Goal: Information Seeking & Learning: Learn about a topic

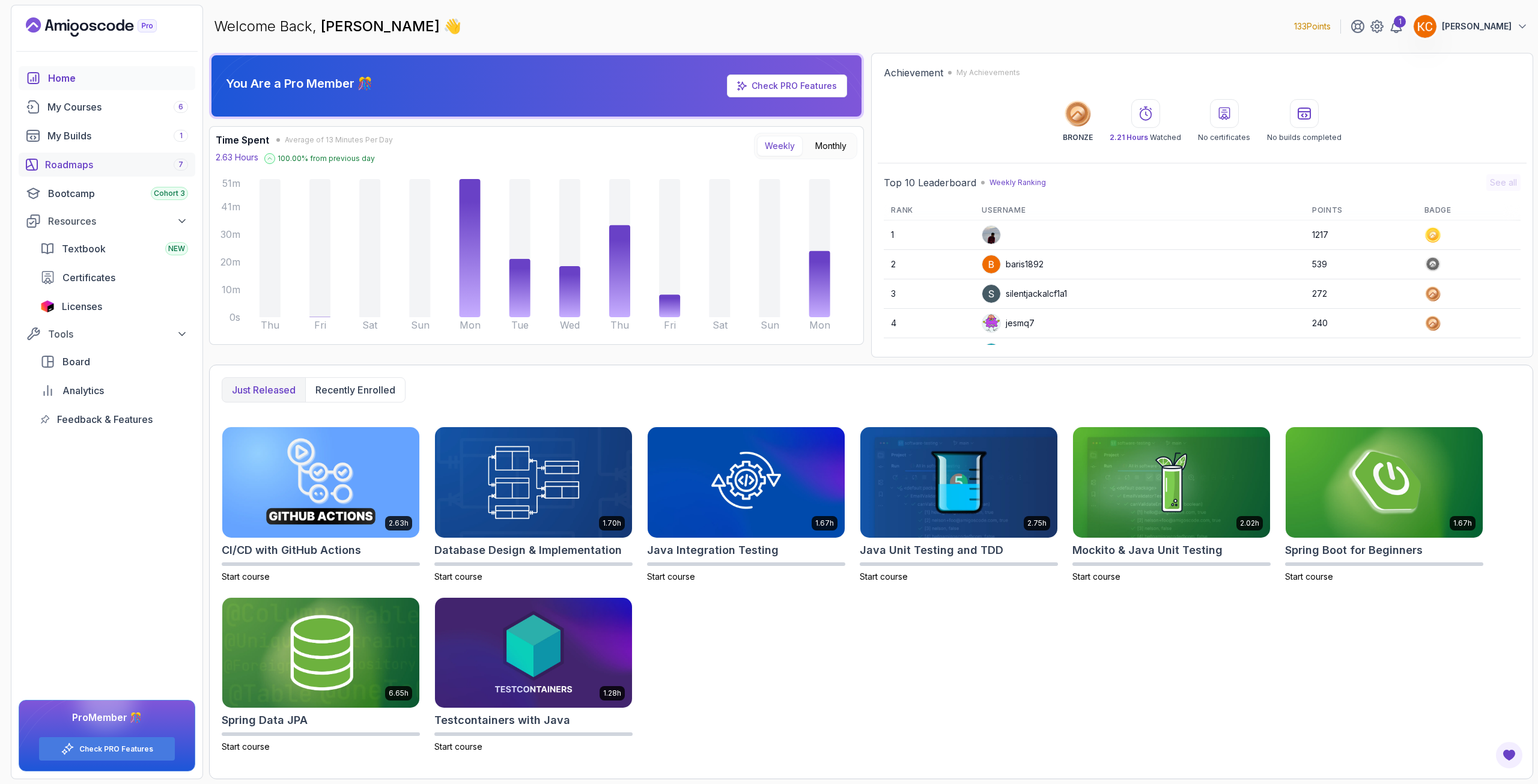
click at [76, 162] on div "Roadmaps 7" at bounding box center [116, 165] width 143 height 14
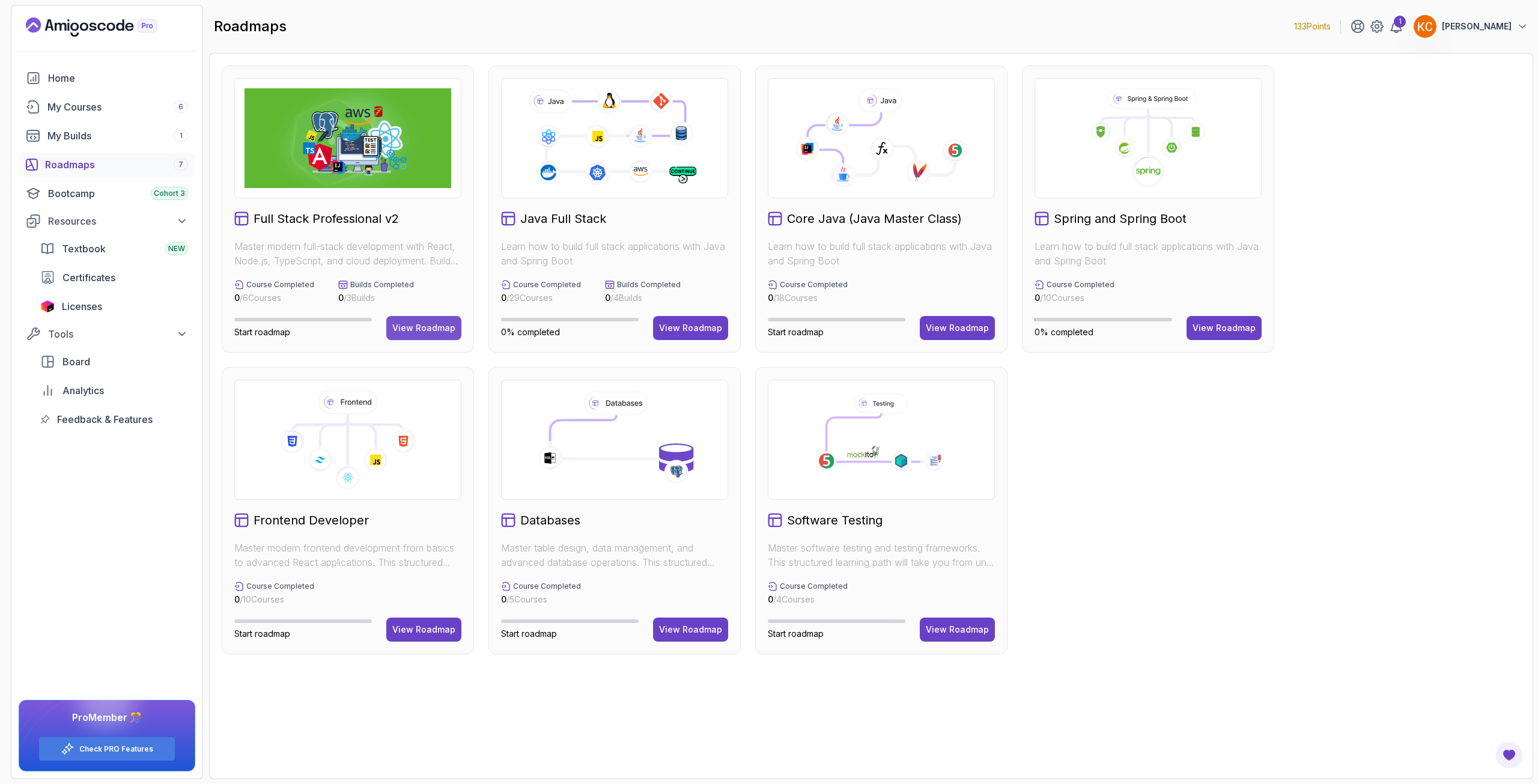
click at [425, 325] on div "View Roadmap" at bounding box center [424, 328] width 63 height 12
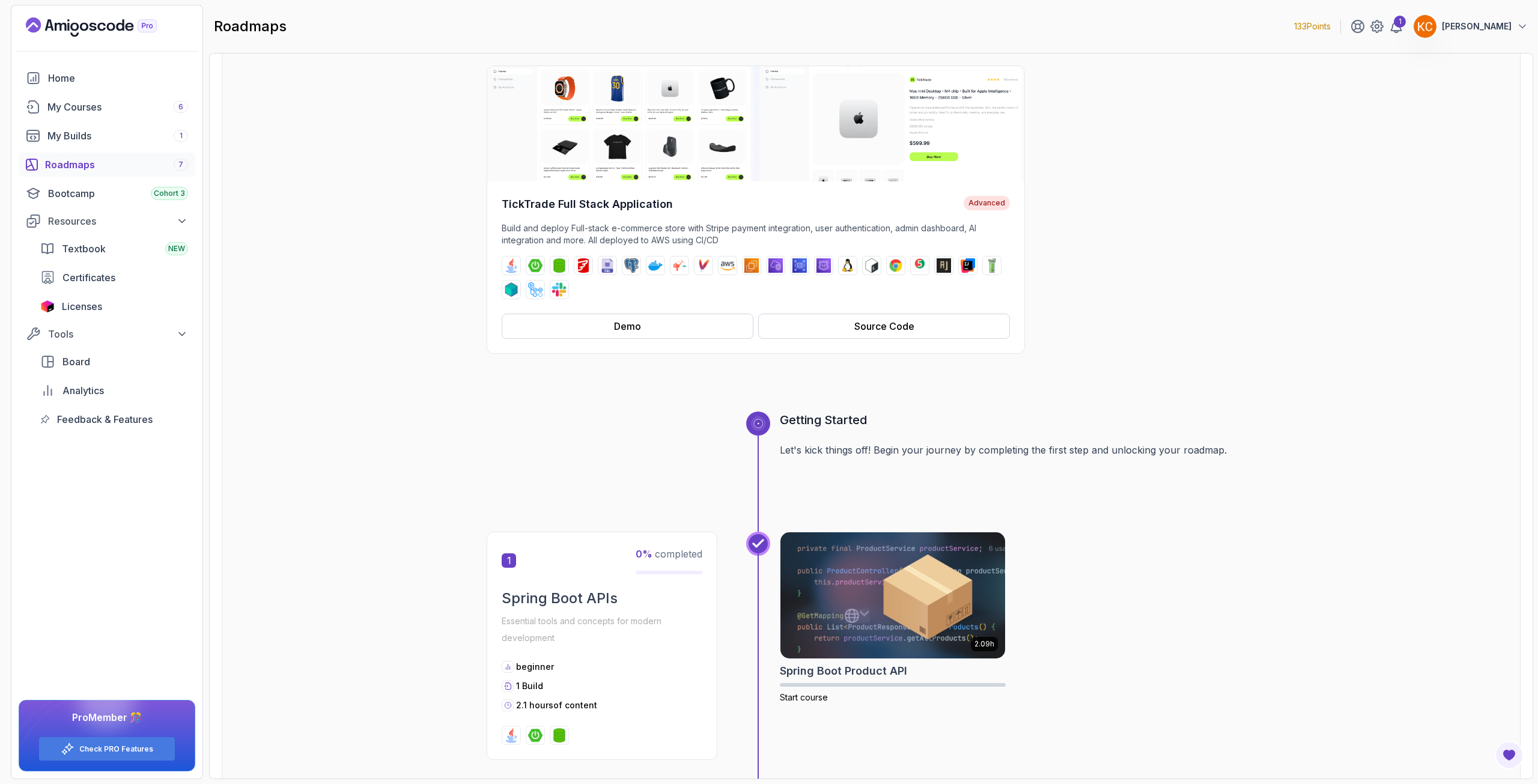
scroll to position [120, 0]
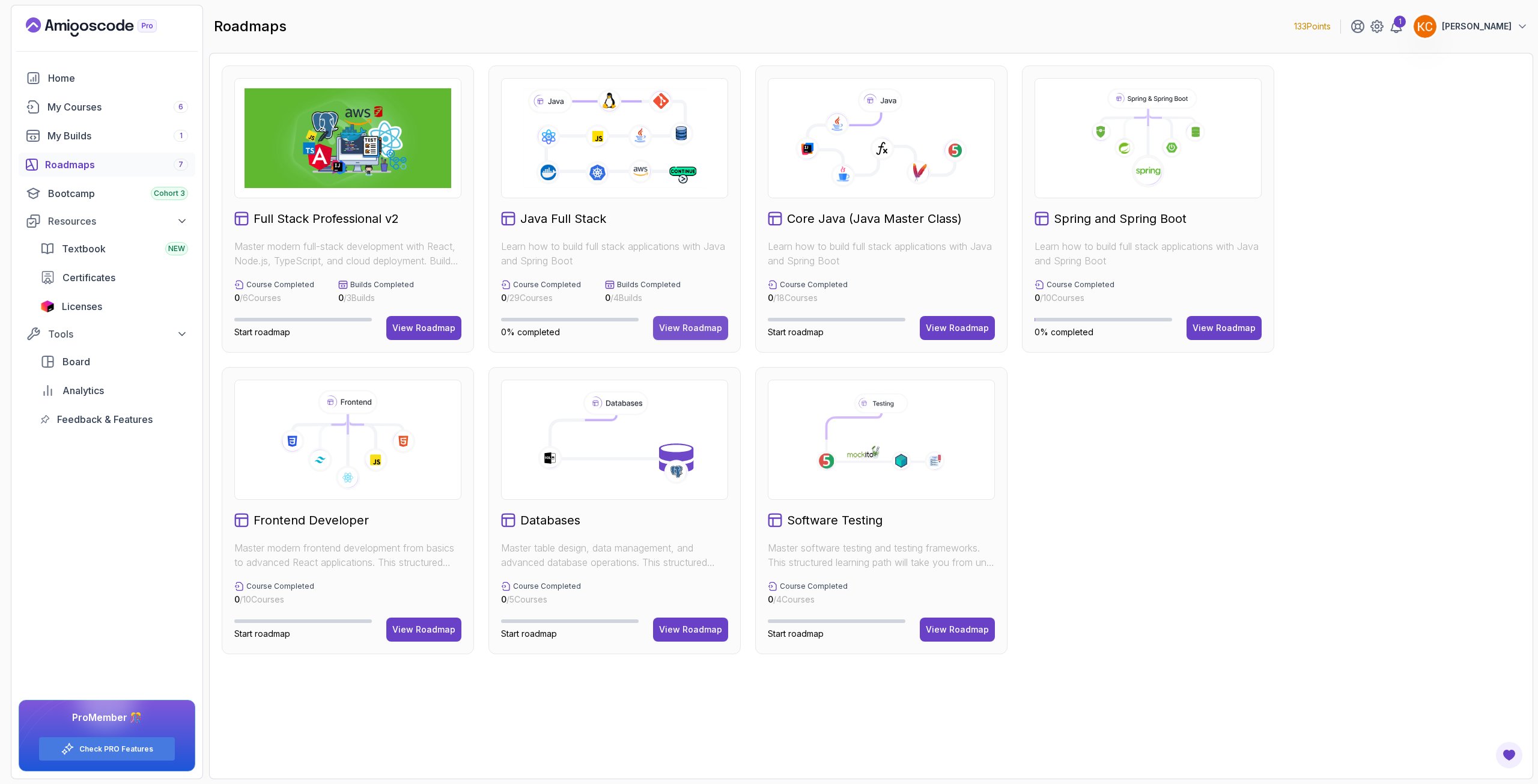
click at [669, 324] on div "View Roadmap" at bounding box center [691, 328] width 63 height 12
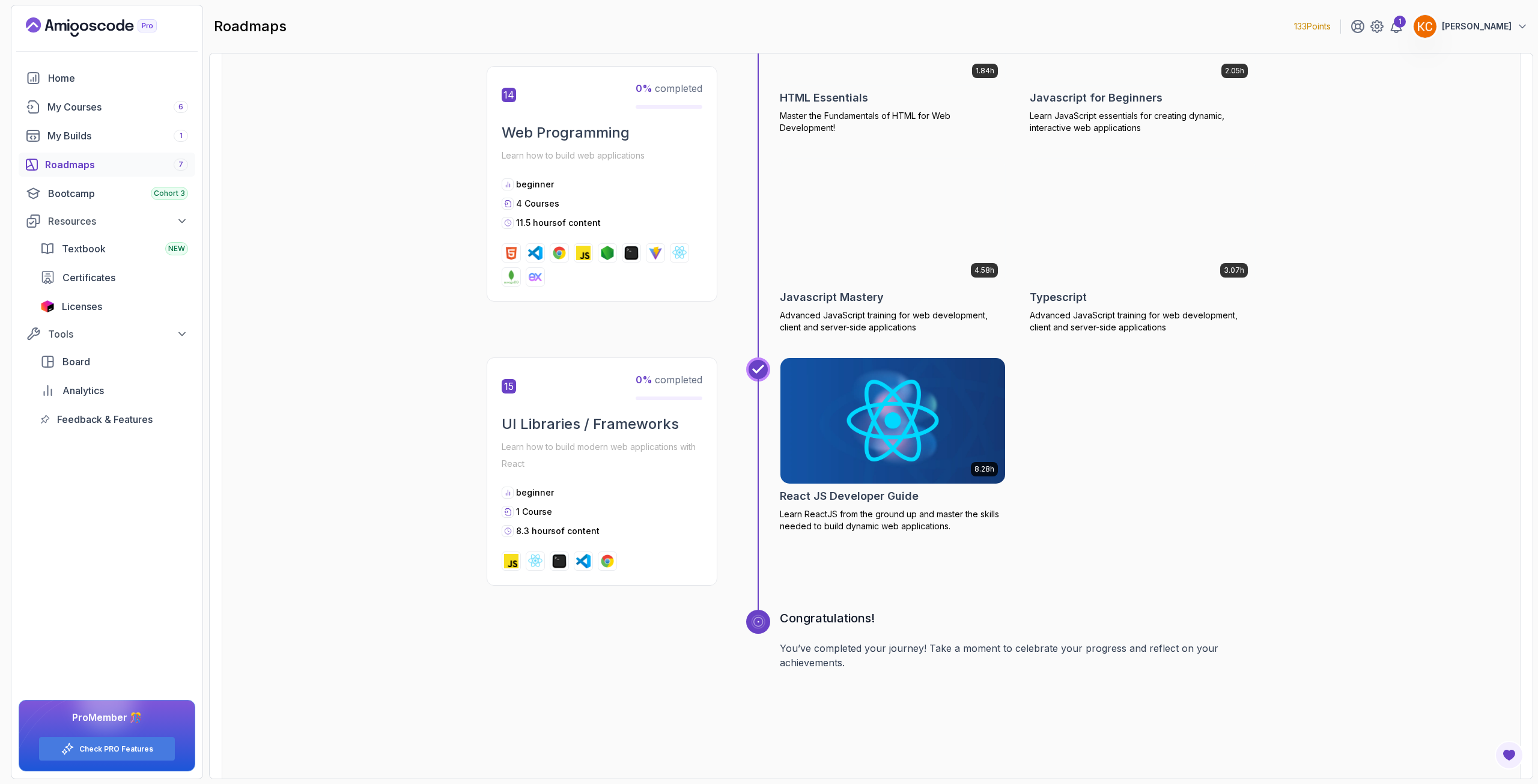
scroll to position [4385, 0]
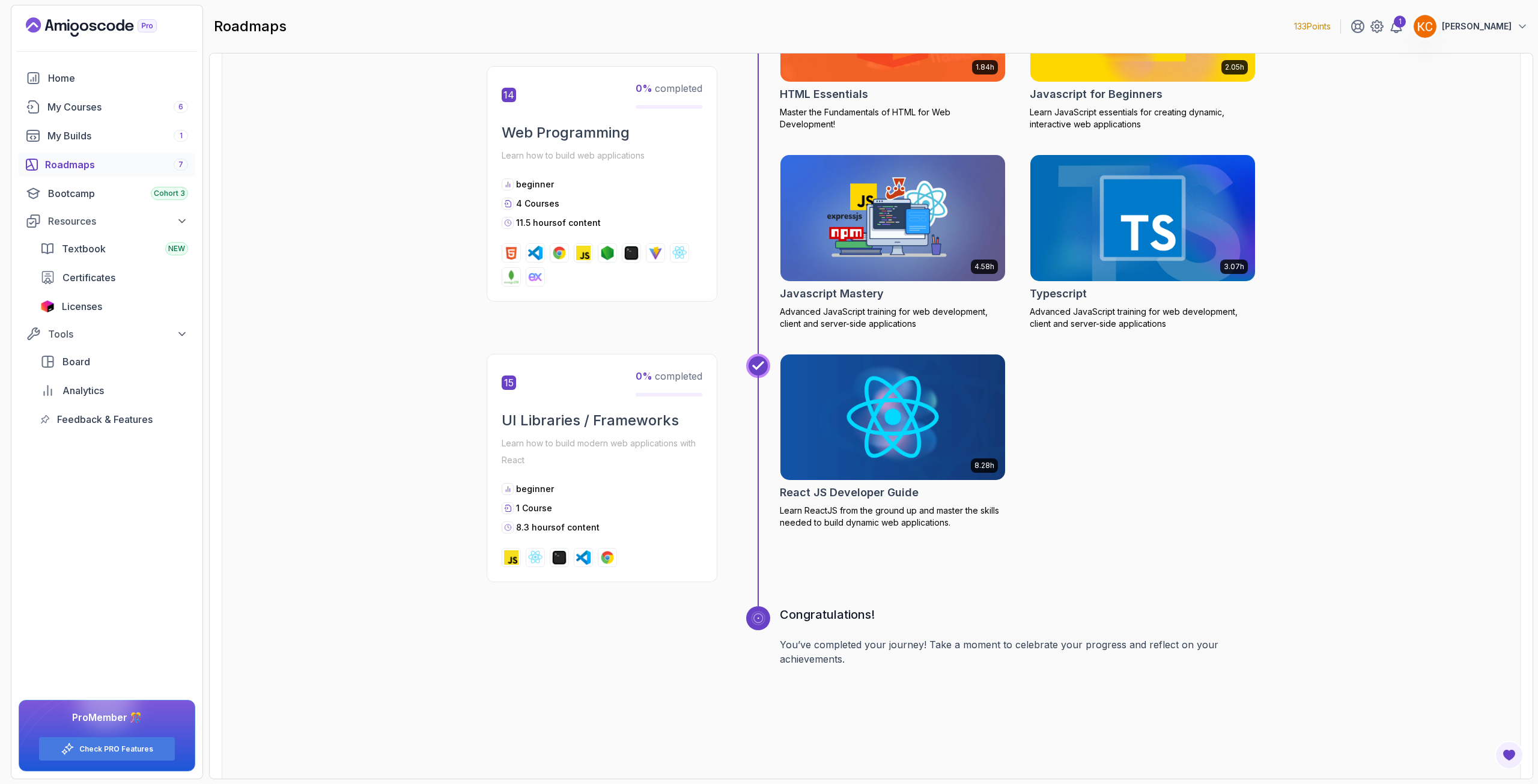
drag, startPoint x: 348, startPoint y: 120, endPoint x: 337, endPoint y: 117, distance: 11.4
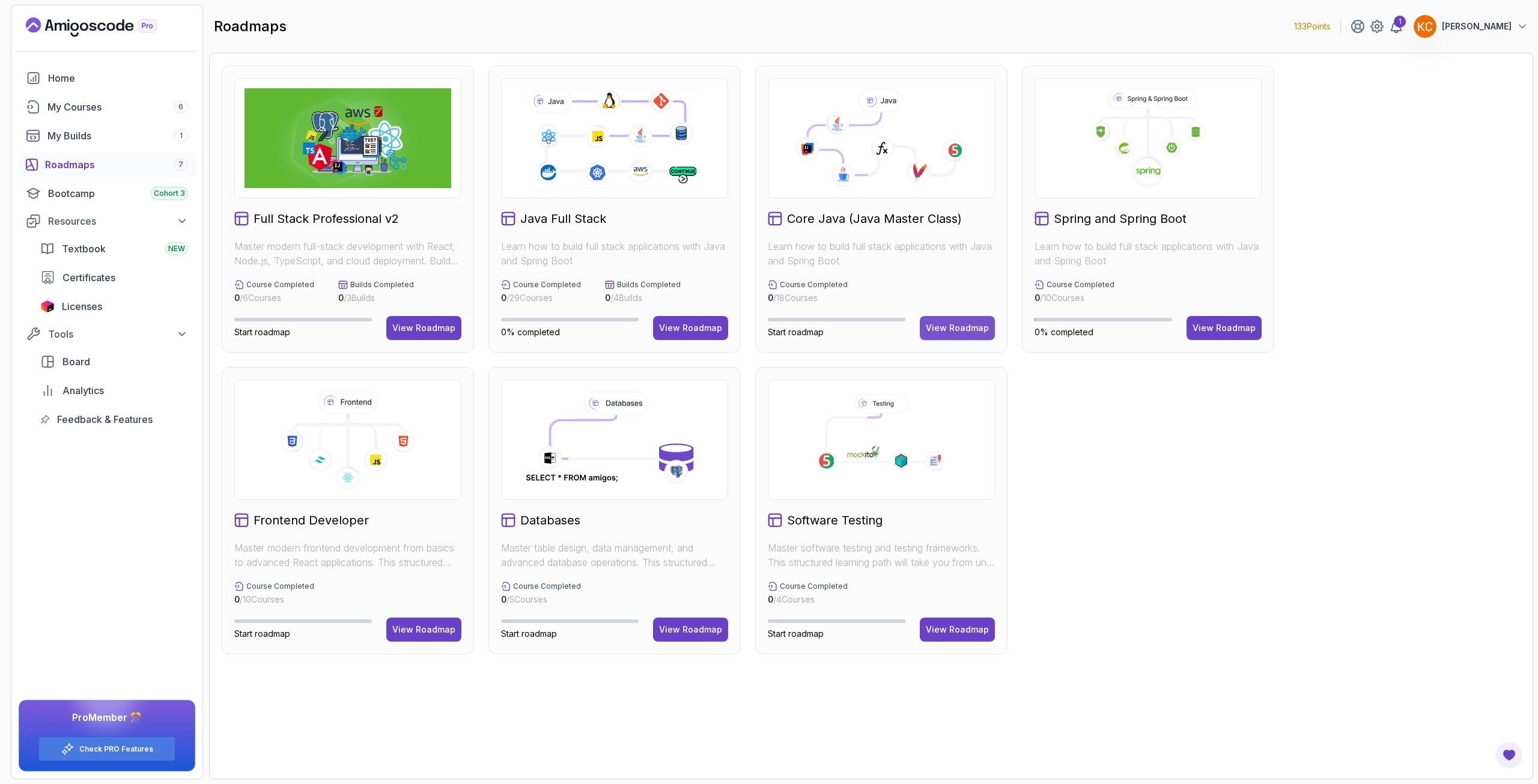
click at [957, 333] on div "View Roadmap" at bounding box center [957, 328] width 63 height 12
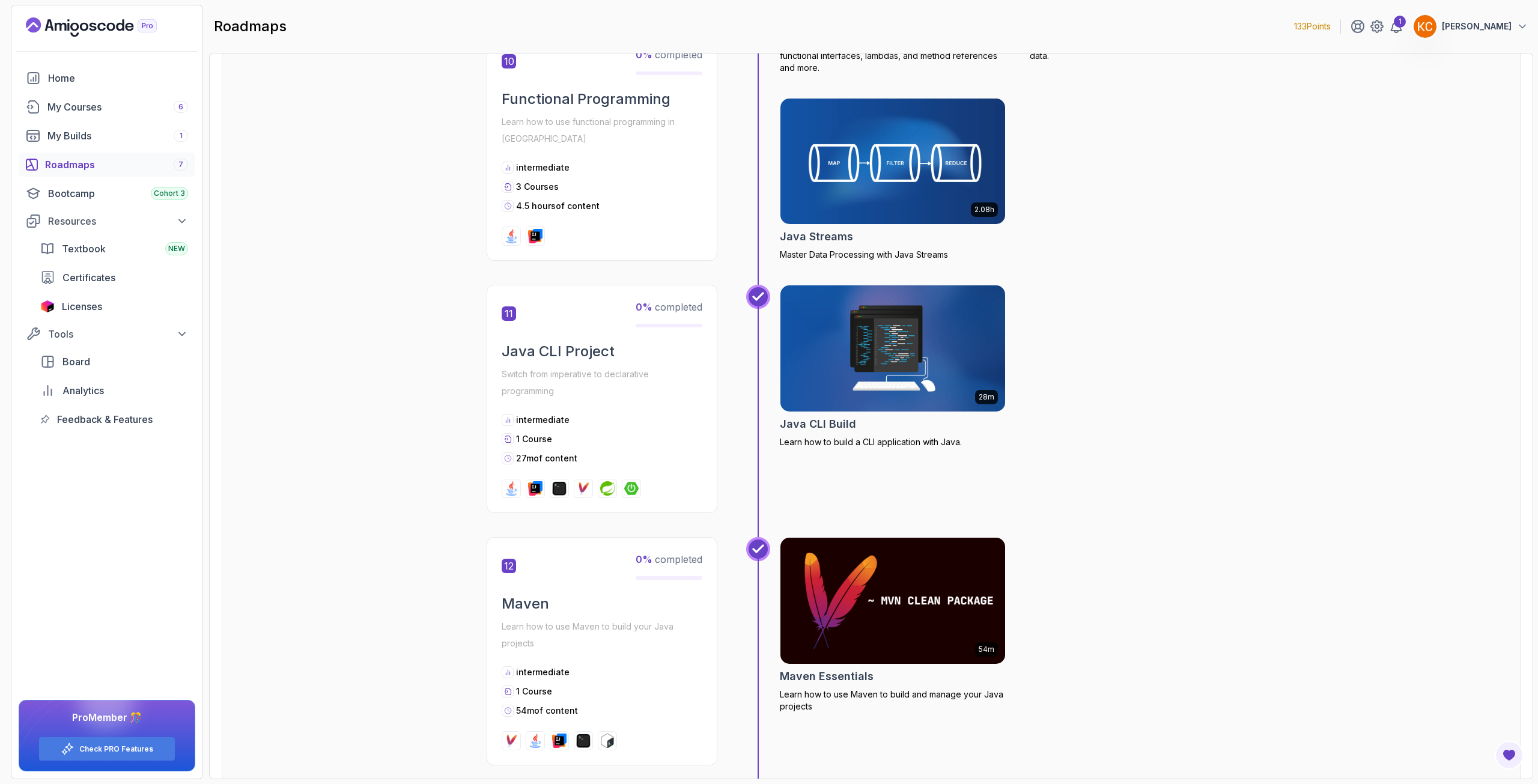
scroll to position [2703, 0]
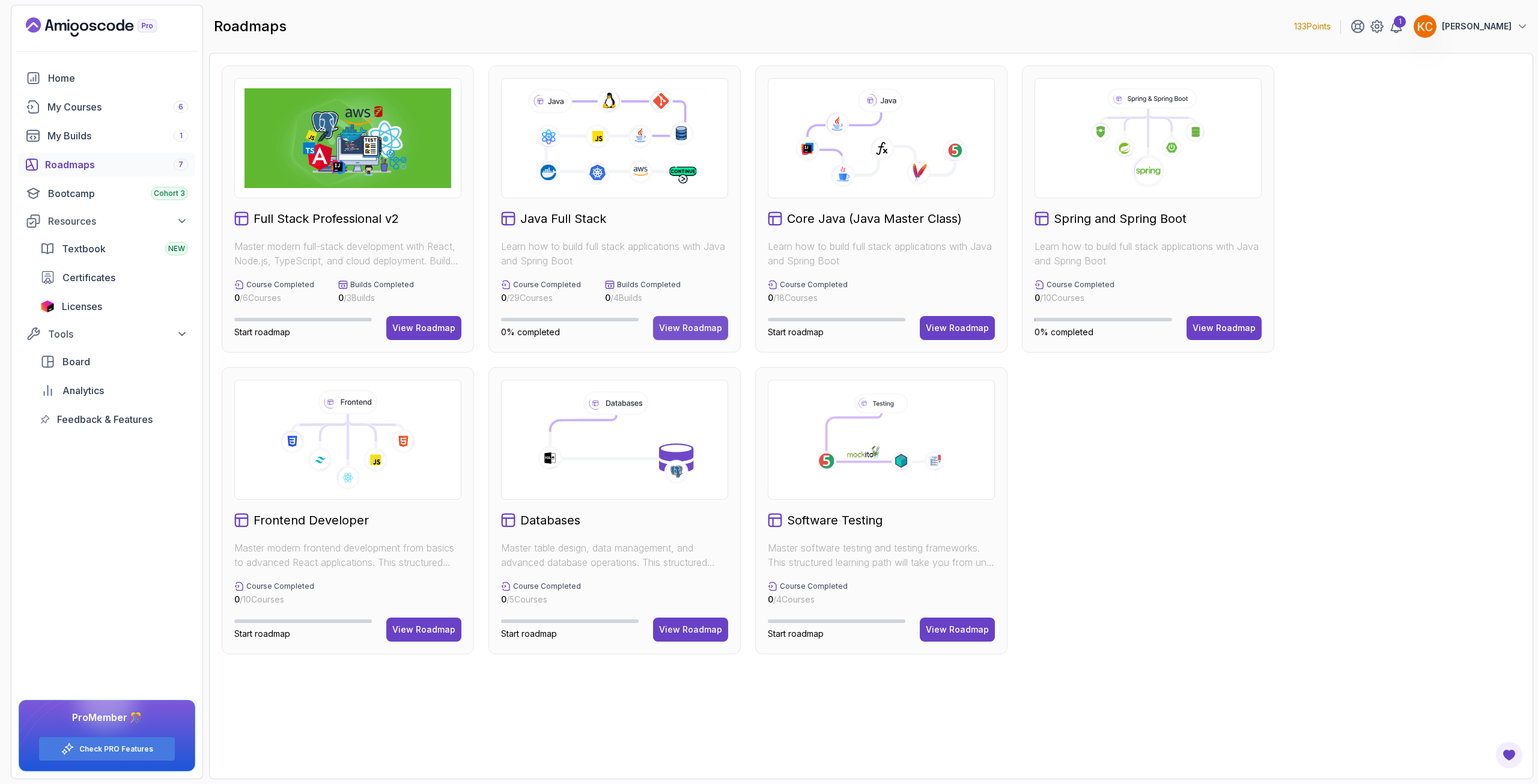
click at [670, 330] on div "View Roadmap" at bounding box center [691, 328] width 63 height 12
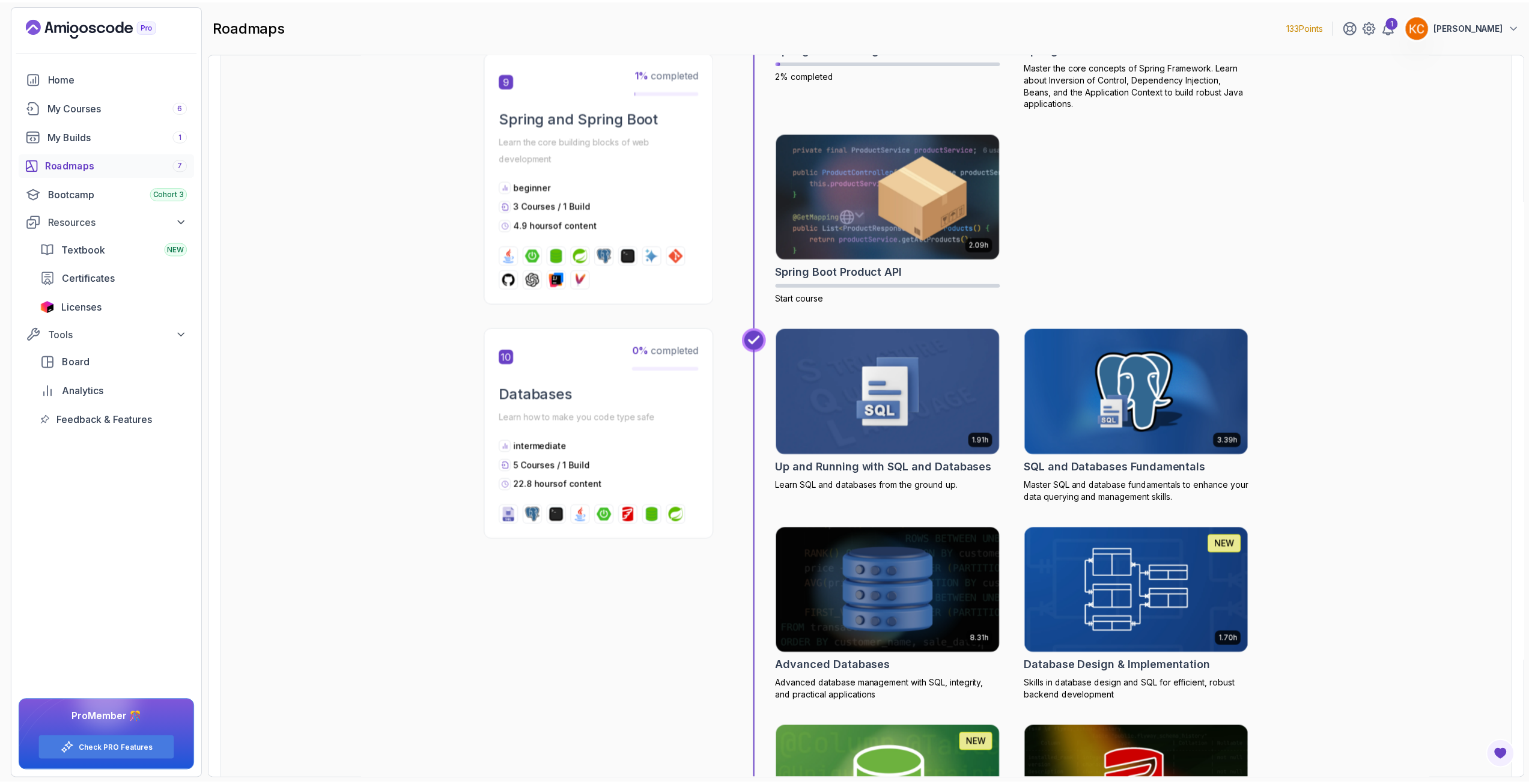
scroll to position [2463, 0]
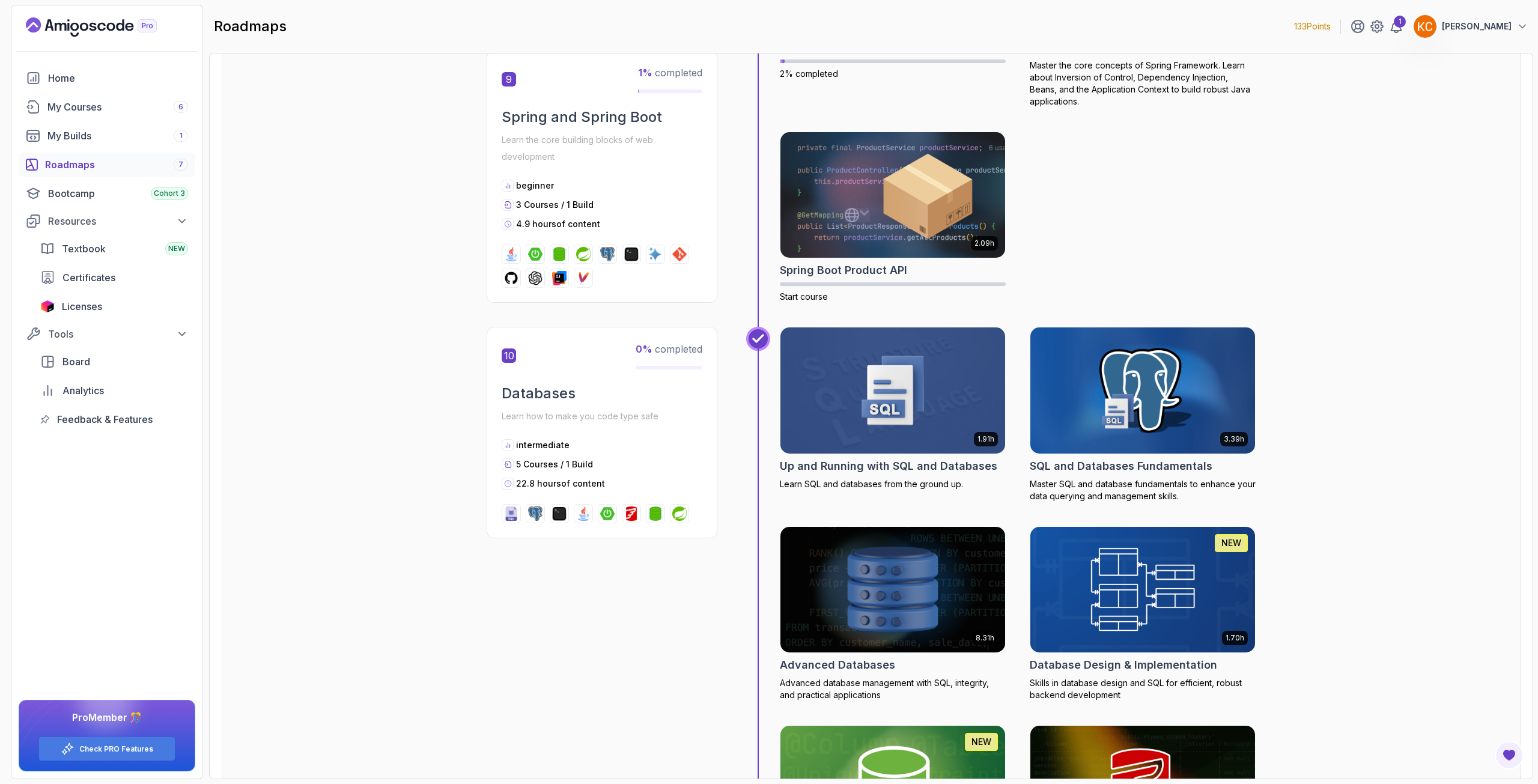
click at [1101, 371] on img at bounding box center [1143, 390] width 236 height 132
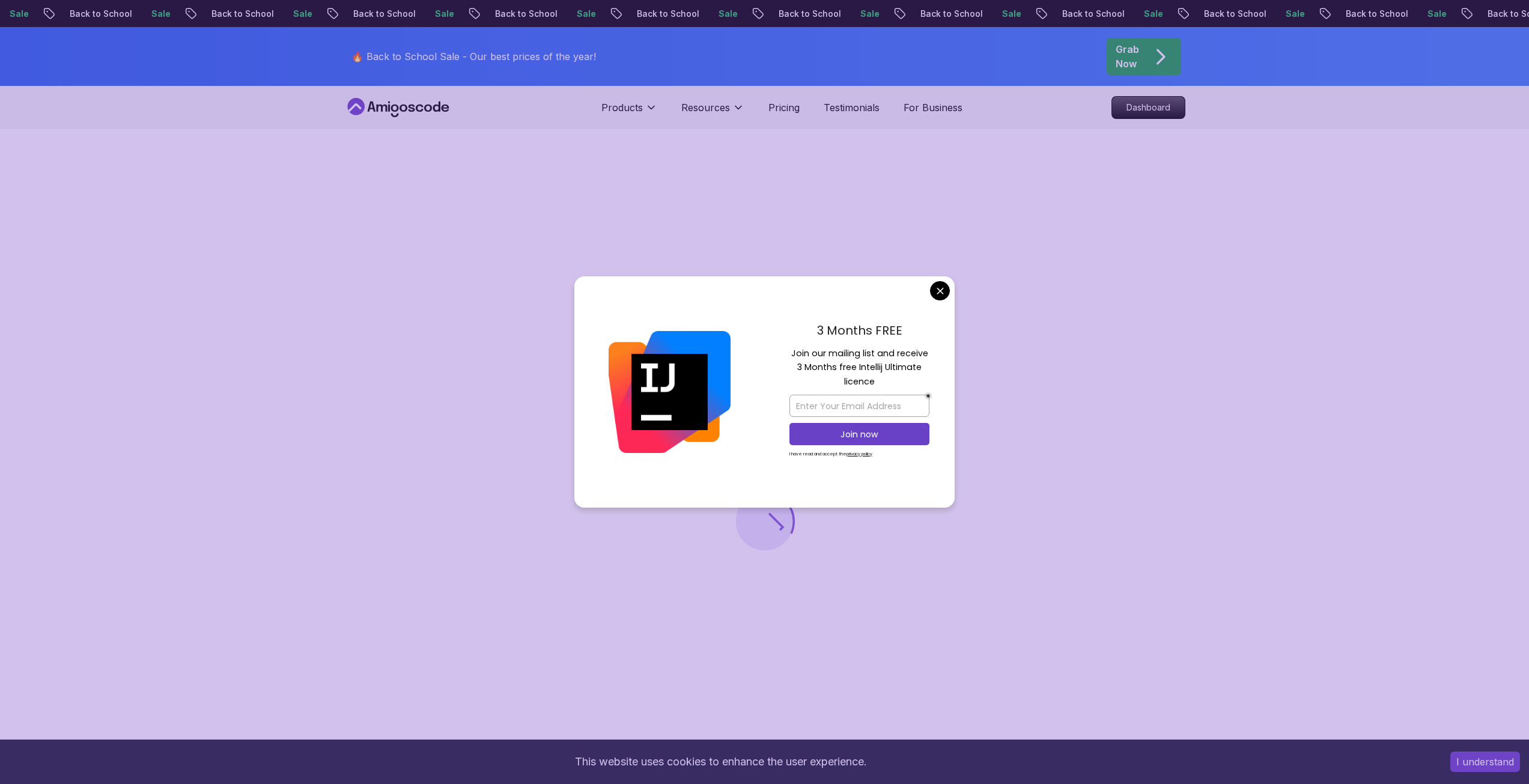
click at [944, 283] on body "Sale Back to School Sale Back to School Sale Back to School Sale Back to School…" at bounding box center [764, 749] width 1529 height 1499
